Goal: Obtain resource: Download file/media

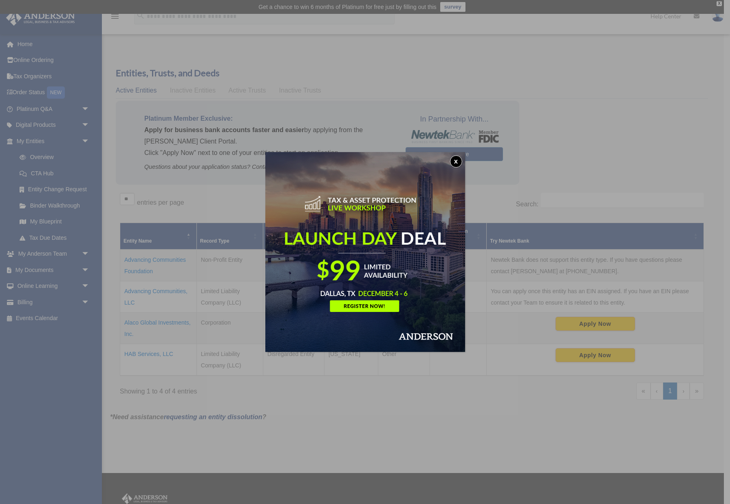
click at [457, 160] on button "x" at bounding box center [456, 161] width 12 height 12
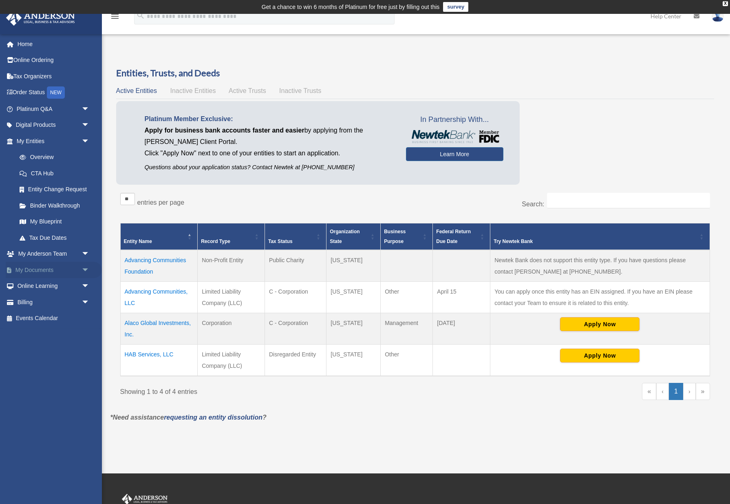
click at [48, 271] on link "My Documents arrow_drop_down" at bounding box center [54, 270] width 96 height 16
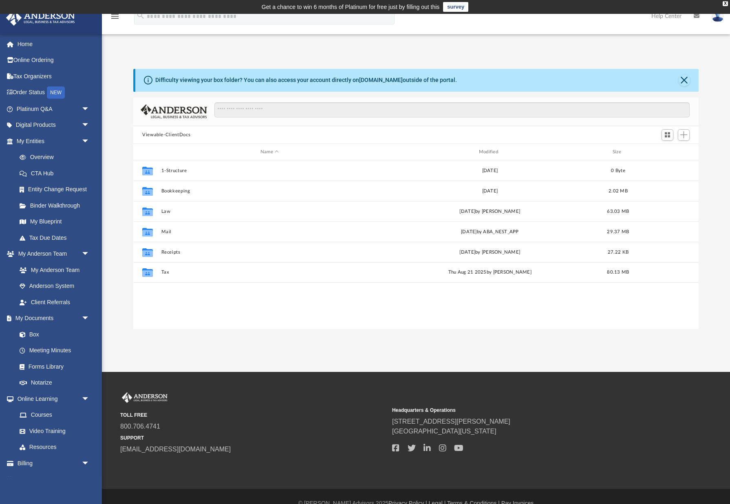
scroll to position [185, 566]
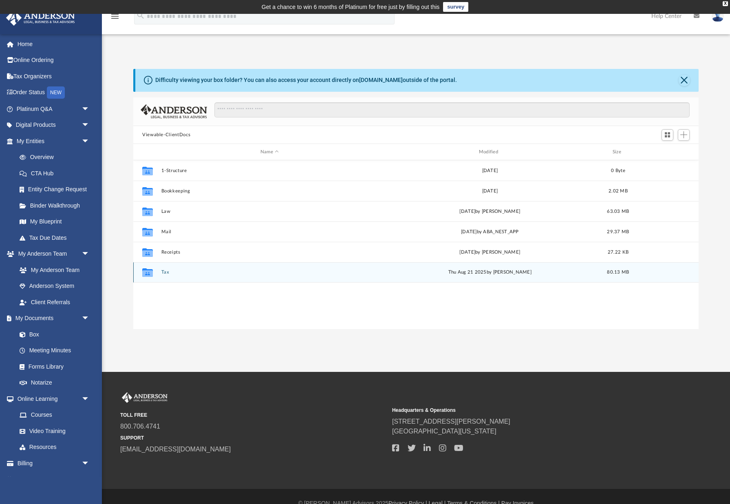
click at [162, 271] on button "Tax" at bounding box center [270, 272] width 217 height 5
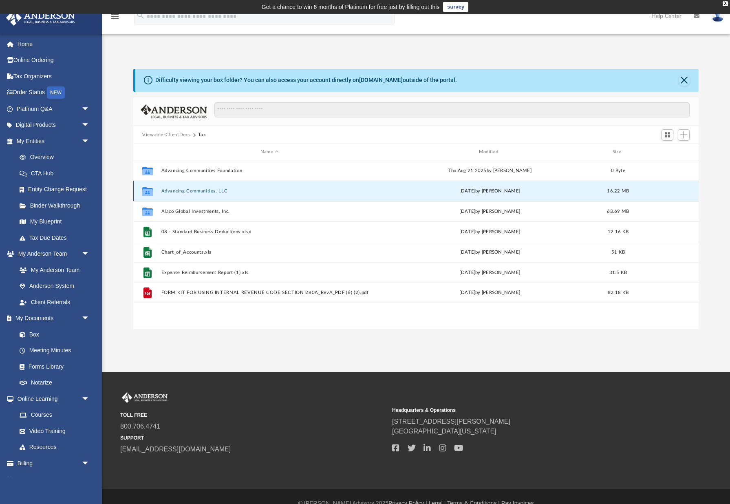
click at [214, 191] on button "Advancing Communities, LLC" at bounding box center [270, 190] width 217 height 5
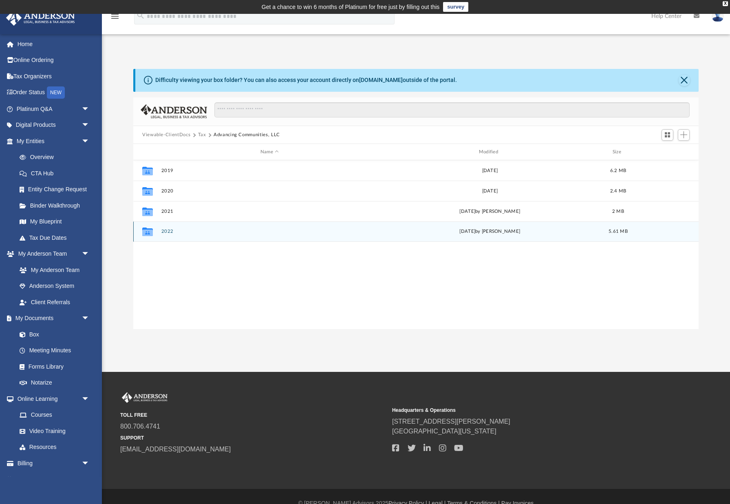
click at [172, 230] on button "2022" at bounding box center [270, 231] width 217 height 5
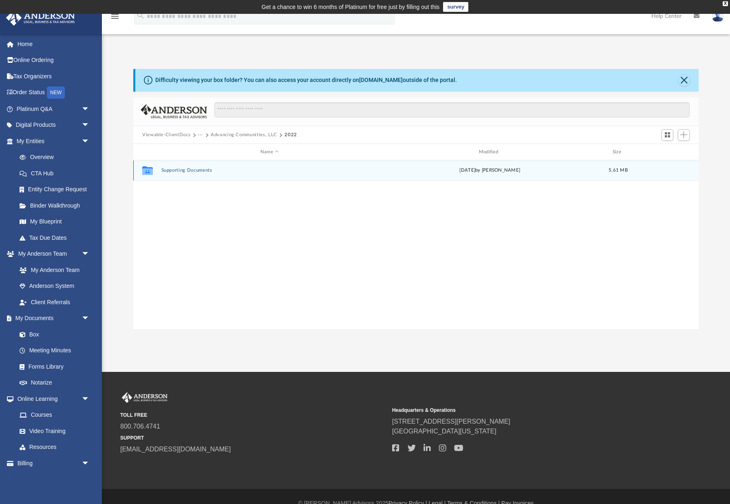
click at [195, 172] on button "Supporting Documents" at bounding box center [270, 170] width 217 height 5
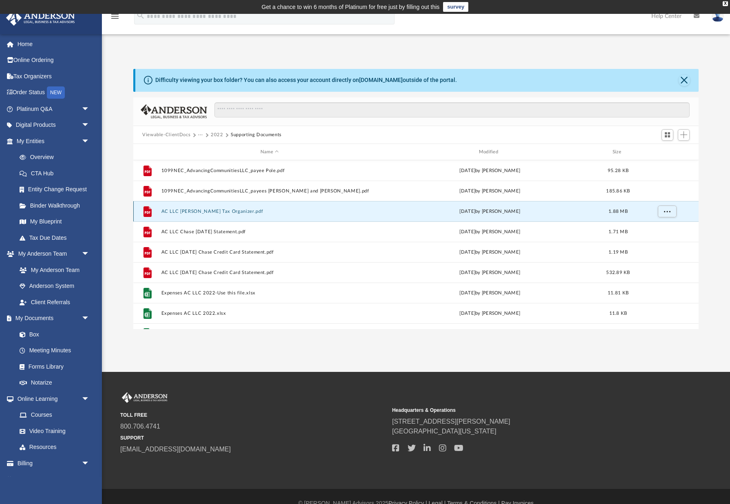
click at [220, 211] on button "AC LLC [PERSON_NAME] Tax Organizer.pdf" at bounding box center [270, 211] width 217 height 5
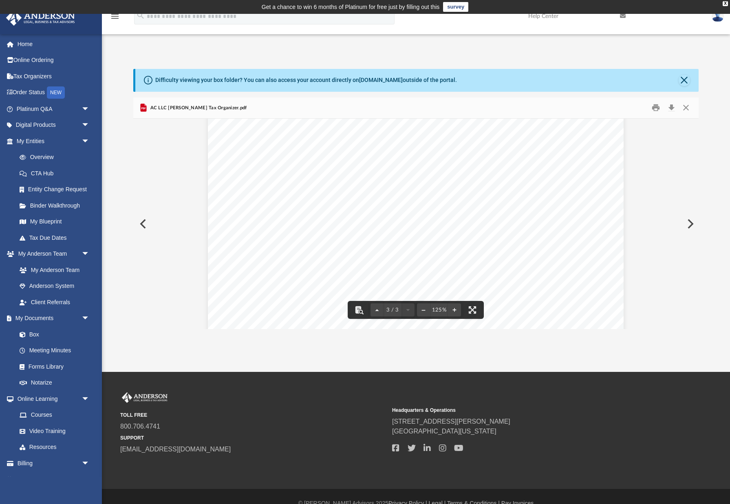
scroll to position [925, 0]
